Goal: Transaction & Acquisition: Purchase product/service

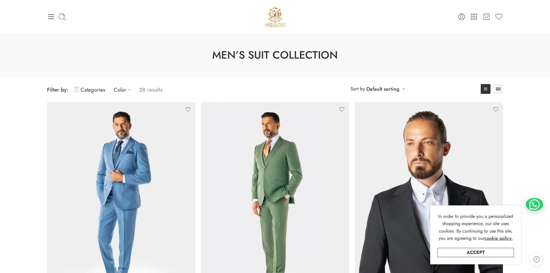
click at [52, 14] on icon at bounding box center [51, 16] width 6 height 5
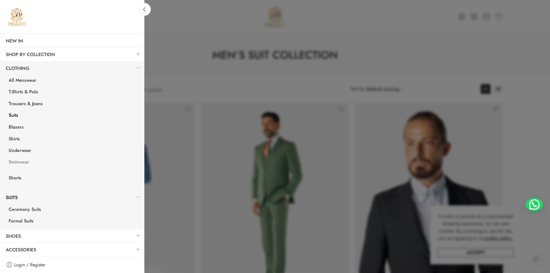
scroll to position [59, 0]
click at [14, 232] on link "Shoes" at bounding box center [72, 235] width 144 height 13
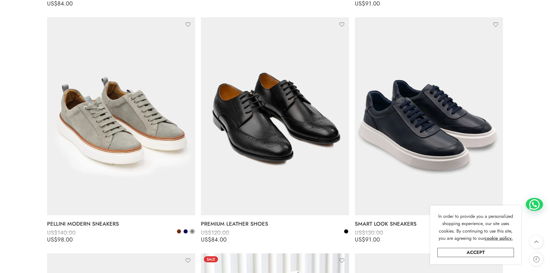
scroll to position [1271, 0]
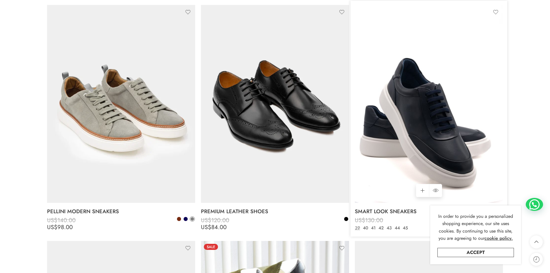
click at [437, 132] on img at bounding box center [429, 104] width 148 height 198
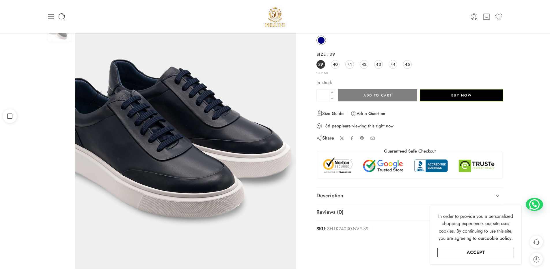
scroll to position [58, 0]
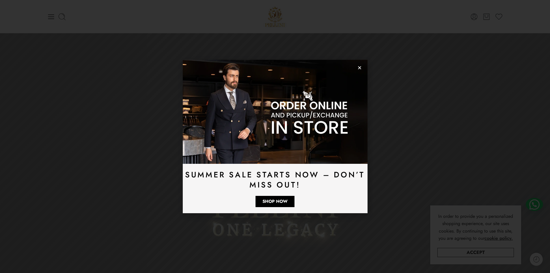
click at [360, 67] on use "Close" at bounding box center [359, 67] width 3 height 3
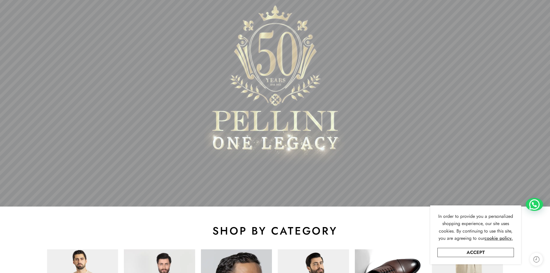
scroll to position [29, 0]
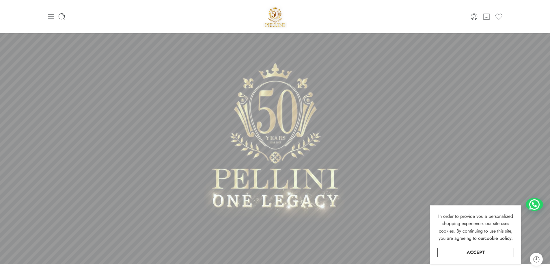
click at [52, 17] on icon at bounding box center [51, 16] width 6 height 5
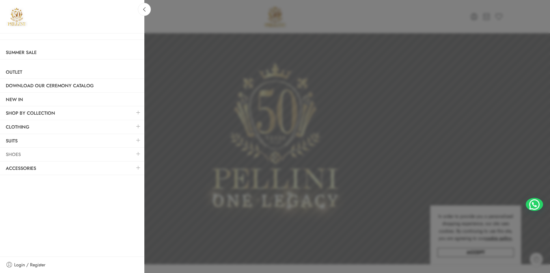
click at [35, 152] on link "Shoes" at bounding box center [72, 154] width 144 height 13
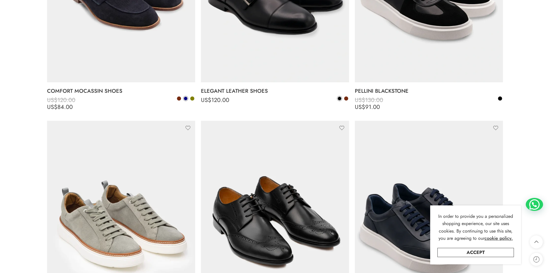
scroll to position [1271, 0]
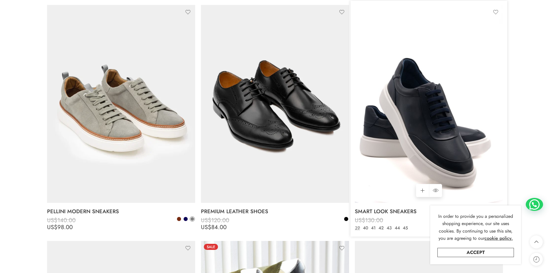
click at [427, 79] on img at bounding box center [429, 104] width 148 height 198
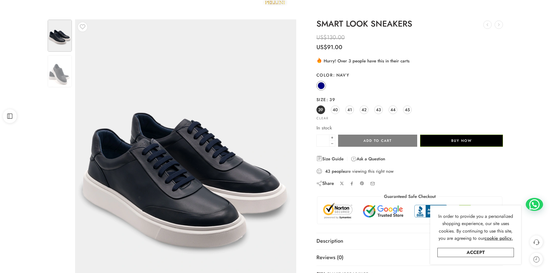
scroll to position [29, 0]
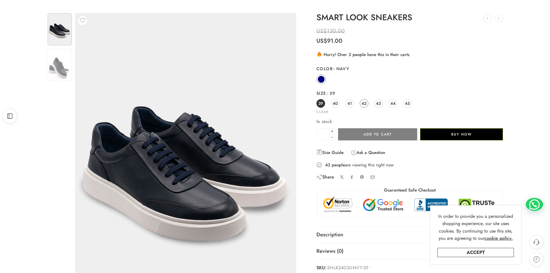
click at [365, 102] on span "42" at bounding box center [364, 103] width 5 height 8
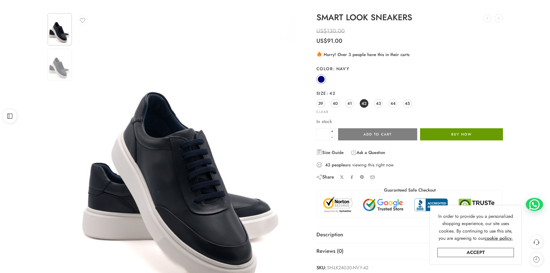
click at [436, 133] on button "Buy Now" at bounding box center [461, 134] width 83 height 12
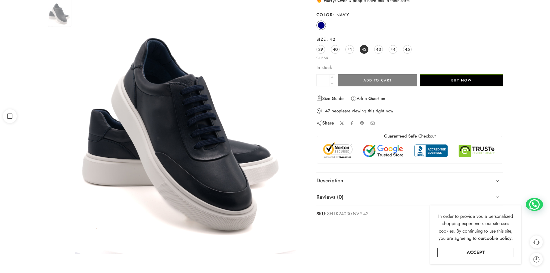
scroll to position [87, 0]
